Goal: Communication & Community: Answer question/provide support

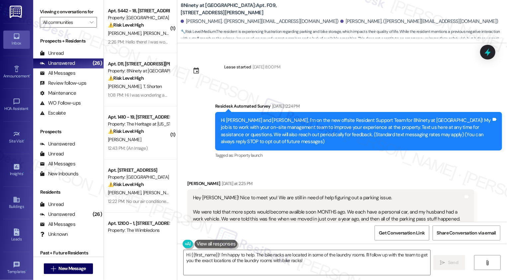
scroll to position [726, 0]
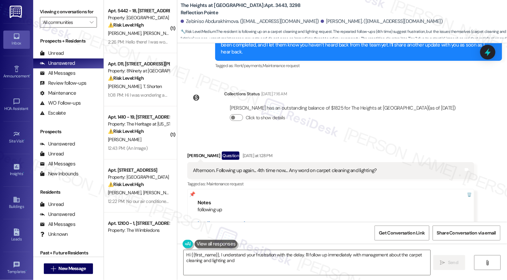
scroll to position [3802, 0]
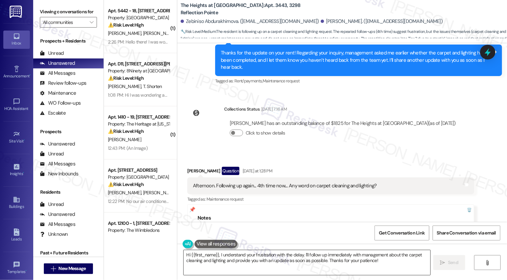
click at [215, 256] on textarea "Hi {{first_name}}, I understand your frustration with the delay. I'll follow up…" at bounding box center [307, 262] width 247 height 25
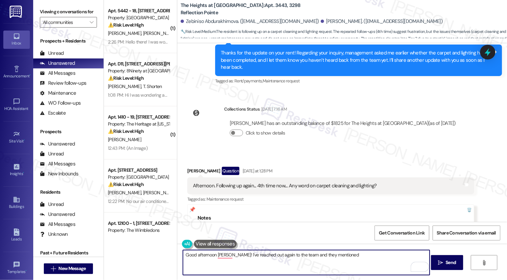
scroll to position [3848, 0]
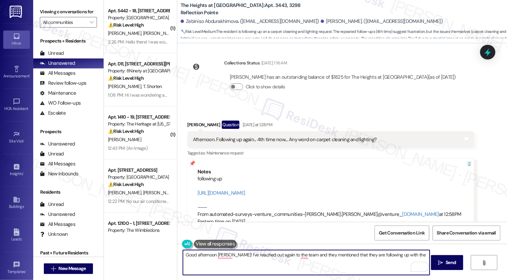
click at [290, 270] on div "ResiDesk escalation reply -> I am following up with the contractor. And the car…" at bounding box center [342, 280] width 224 height 21
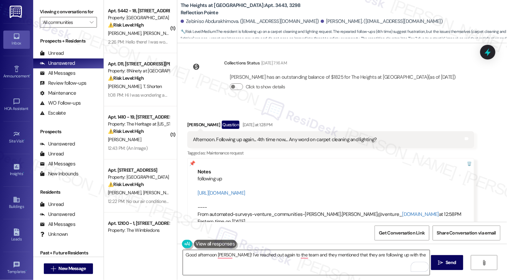
click at [412, 255] on textarea "Good afternoon [PERSON_NAME]! I've reached out again to the team and they menti…" at bounding box center [306, 262] width 247 height 25
paste textarea "contractor"
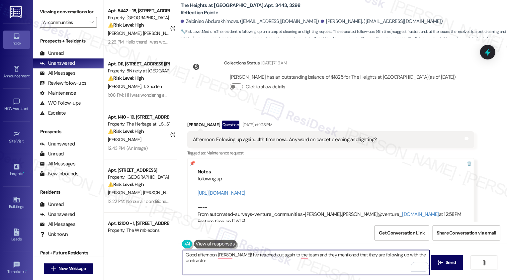
click at [405, 256] on textarea "Good afternoon [PERSON_NAME]! I've reached out again to the team and they menti…" at bounding box center [306, 262] width 247 height 25
click at [425, 256] on textarea "Good afternoon [PERSON_NAME]! I've reached out again to the team and they menti…" at bounding box center [306, 262] width 247 height 25
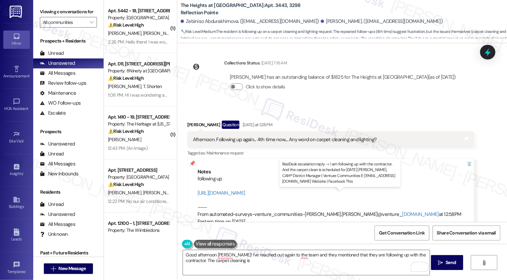
drag, startPoint x: 352, startPoint y: 201, endPoint x: 397, endPoint y: 200, distance: 44.9
click at [397, 270] on div "ResiDesk escalation reply -> I am following up with the contractor. And the car…" at bounding box center [342, 280] width 224 height 21
copy div "scheduled for [DATE]"
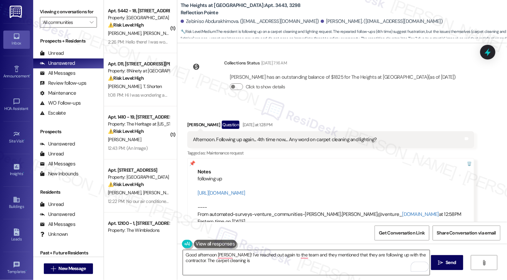
click at [246, 265] on textarea "Good afternoon [PERSON_NAME]! I've reached out again to the team and they menti…" at bounding box center [306, 262] width 247 height 25
paste textarea "scheduled for [DATE]"
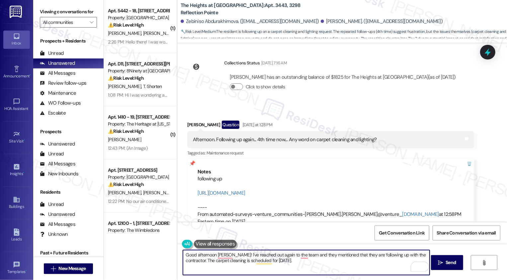
click at [212, 255] on textarea "Good afternoon [PERSON_NAME]! I've reached out again to the team and they menti…" at bounding box center [306, 262] width 247 height 25
click at [279, 261] on textarea "Good afternoon, [PERSON_NAME]! I've reached out again to the team and they ment…" at bounding box center [306, 262] width 247 height 25
click at [302, 254] on textarea "Good afternoon, [PERSON_NAME]! I've reached out again to the team and they ment…" at bounding box center [306, 262] width 247 height 25
click at [288, 264] on textarea "Good afternoon, [PERSON_NAME]! I've reached out again to the team, and they men…" at bounding box center [306, 262] width 247 height 25
click at [320, 257] on textarea "Good afternoon, [PERSON_NAME]! I've reached out again to the team, and they men…" at bounding box center [306, 262] width 247 height 25
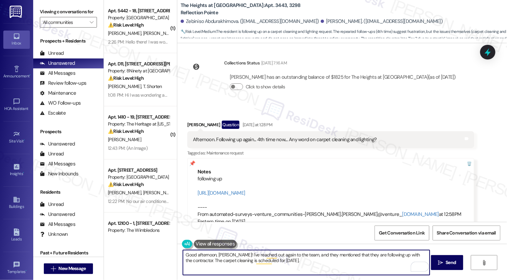
click at [320, 257] on textarea "Good afternoon, [PERSON_NAME]! I've reached out again to the team, and they men…" at bounding box center [306, 262] width 247 height 25
click at [427, 256] on textarea "Good afternoon, [PERSON_NAME]! I've reached out again to the team, and they sha…" at bounding box center [306, 262] width 247 height 25
click at [357, 254] on textarea "Good afternoon, [PERSON_NAME]! I've reached out again to the team, and they sha…" at bounding box center [306, 262] width 247 height 25
click at [349, 261] on textarea "Good afternoon, [PERSON_NAME]! I've reached out again to the team, and they sha…" at bounding box center [306, 262] width 247 height 25
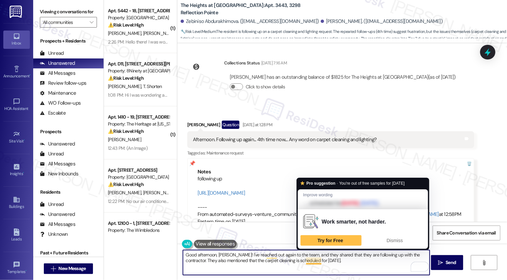
click at [332, 261] on textarea "Good afternoon, [PERSON_NAME]! I've reached out again to the team, and they sha…" at bounding box center [306, 262] width 247 height 25
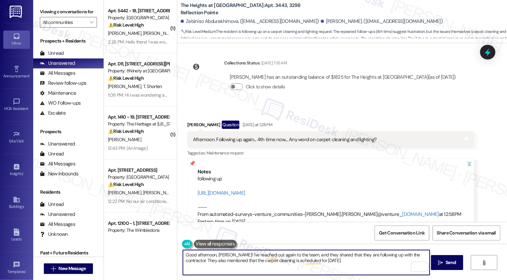
click at [350, 262] on textarea "Good afternoon, [PERSON_NAME]! I've reached out again to the team, and they sha…" at bounding box center [306, 262] width 247 height 25
click at [426, 255] on textarea "Good afternoon, [PERSON_NAME]! I've reached out again to the team, and they sha…" at bounding box center [306, 262] width 247 height 25
click at [366, 263] on textarea "Good afternoon, [PERSON_NAME]! I've reached out again to the team, and they sha…" at bounding box center [306, 262] width 247 height 25
click at [342, 261] on textarea "Good afternoon, [PERSON_NAME]! I've reached out again to the team, and they sha…" at bounding box center [306, 262] width 247 height 25
click at [343, 261] on textarea "Good afternoon, [PERSON_NAME]! I've reached out again to the team, and they sha…" at bounding box center [306, 262] width 247 height 25
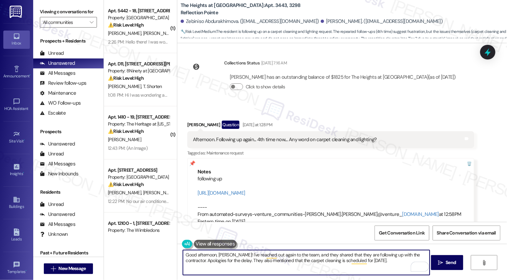
click at [343, 261] on textarea "Good afternoon, [PERSON_NAME]! I've reached out again to the team, and they sha…" at bounding box center [306, 262] width 247 height 25
click at [371, 261] on textarea "Good afternoon, [PERSON_NAME]! I've reached out again to the team, and they sha…" at bounding box center [306, 262] width 247 height 25
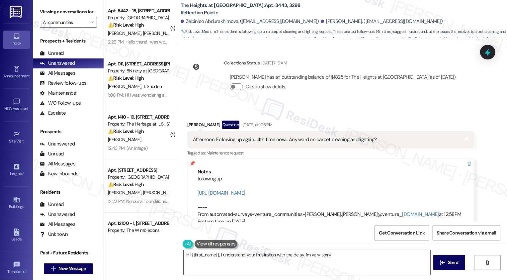
scroll to position [3787, 0]
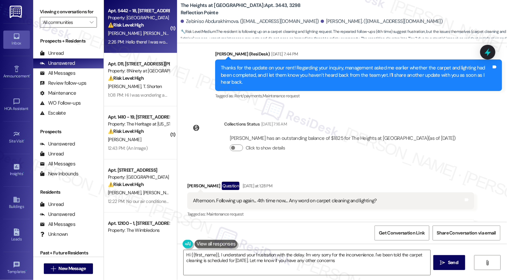
type textarea "Hi {{first_name}}, I understand your frustration with the delay. I'm very sorry…"
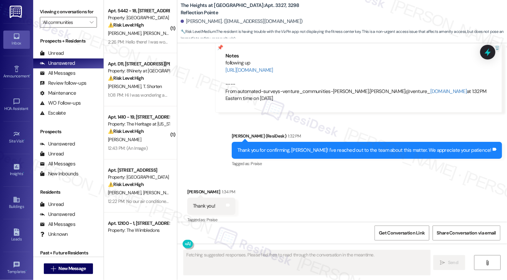
scroll to position [1954, 0]
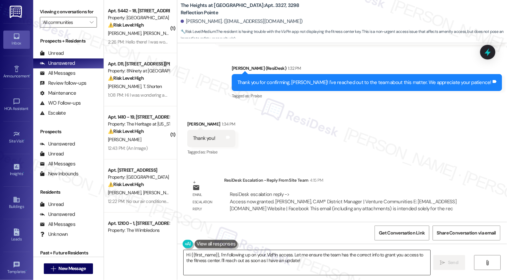
click at [225, 260] on textarea "Hi {{first_name}}, I'm following up on your VizPin access. Let me ensure the te…" at bounding box center [307, 262] width 247 height 25
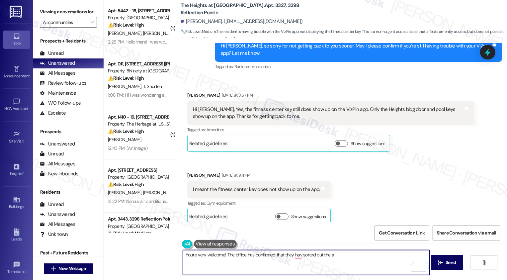
scroll to position [1639, 0]
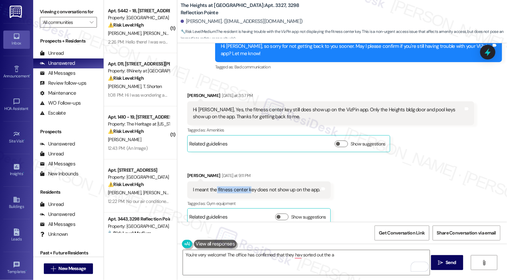
drag, startPoint x: 212, startPoint y: 189, endPoint x: 245, endPoint y: 188, distance: 32.2
click at [245, 188] on div "I meant the fitness center key does not show up on the app." at bounding box center [256, 189] width 127 height 7
copy div "fitness center k"
click at [343, 255] on textarea "You're very welcome! The office has confirmed that they hav sorted out the a" at bounding box center [306, 262] width 247 height 25
paste textarea "fitness center k"
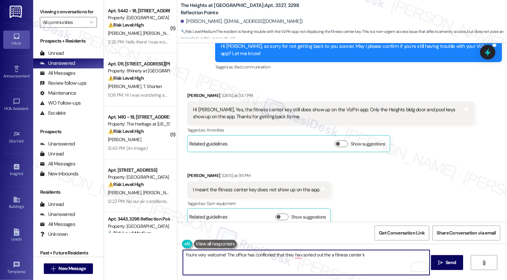
click at [329, 255] on textarea "You're very welcome! The office has confirmed that they hav sorted out the a fi…" at bounding box center [306, 262] width 247 height 25
click at [375, 255] on textarea "You're very welcome! The office has confirmed that they hav sorted out the fitn…" at bounding box center [306, 262] width 247 height 25
click at [292, 256] on textarea "You're very welcome! The office has confirmed that they hav sorted out the fitn…" at bounding box center [306, 262] width 247 height 25
click at [179, 256] on button "See rewrite suggestions" at bounding box center [176, 254] width 5 height 6
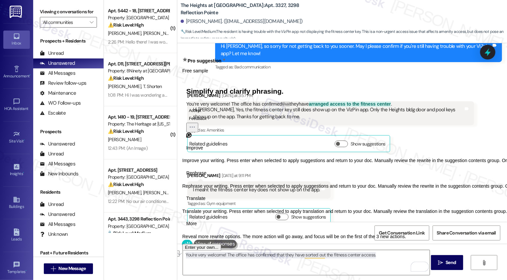
click at [207, 177] on span "Rephrase" at bounding box center [196, 173] width 20 height 7
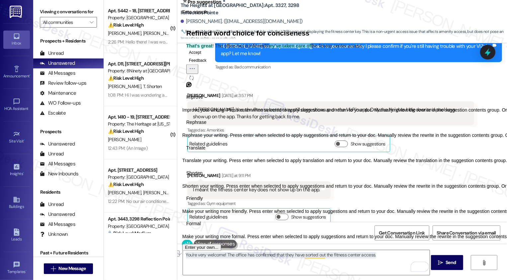
click at [203, 202] on span "Friendly" at bounding box center [194, 198] width 17 height 7
click at [202, 56] on button "Accept" at bounding box center [195, 52] width 18 height 8
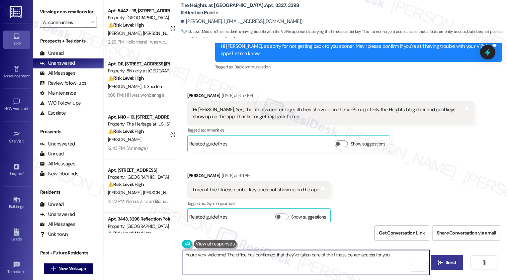
type textarea "You're very welcome! The office has confirmed that they've taken care of the fi…"
click at [448, 266] on span "Send" at bounding box center [451, 262] width 10 height 7
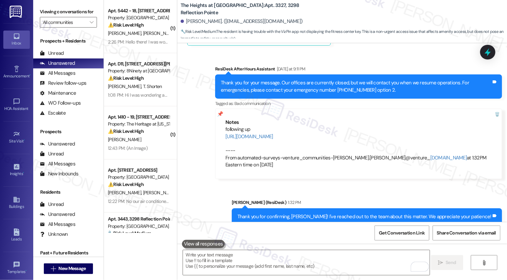
scroll to position [2000, 0]
